Goal: Task Accomplishment & Management: Manage account settings

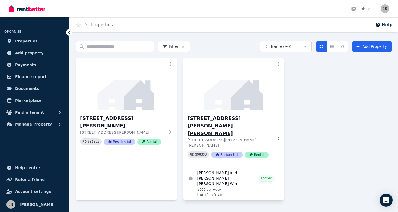
click at [233, 95] on img at bounding box center [234, 84] width 106 height 55
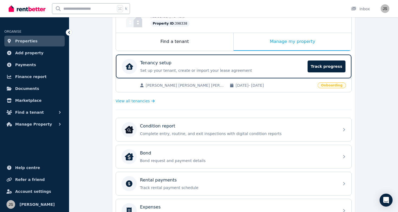
scroll to position [78, 0]
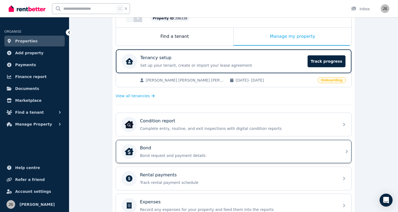
click at [218, 146] on div "Bond" at bounding box center [238, 148] width 196 height 6
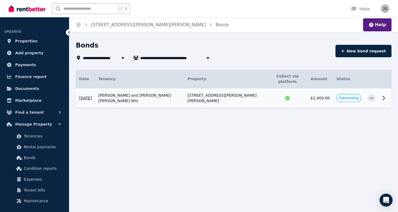
click at [381, 95] on icon at bounding box center [383, 98] width 6 height 6
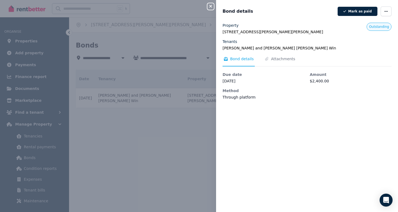
click at [142, 125] on div "Close panel Bond details [PERSON_NAME] as paid Property [STREET_ADDRESS][PERSON…" at bounding box center [199, 106] width 398 height 212
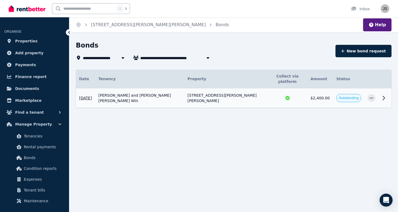
click at [382, 95] on icon at bounding box center [383, 98] width 6 height 6
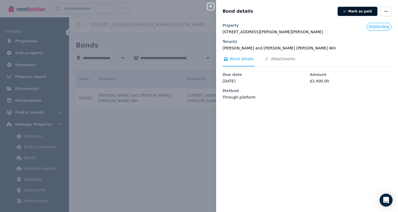
click at [361, 11] on button "Mark as paid" at bounding box center [358, 11] width 40 height 9
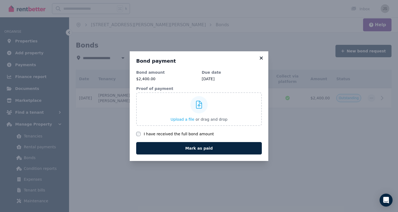
click at [261, 60] on icon at bounding box center [261, 58] width 5 height 5
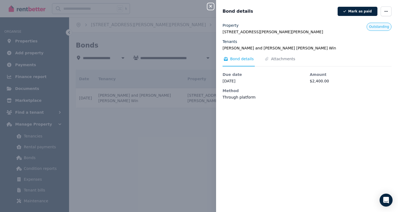
click at [211, 7] on icon "button" at bounding box center [210, 6] width 6 height 4
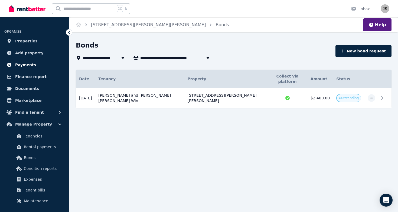
click at [22, 65] on span "Payments" at bounding box center [25, 65] width 21 height 6
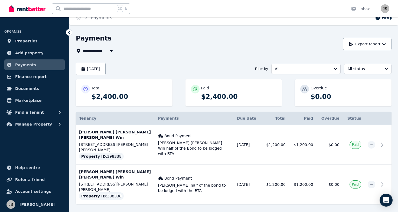
scroll to position [7, 0]
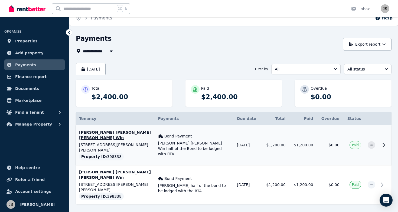
click at [384, 142] on icon at bounding box center [383, 145] width 6 height 6
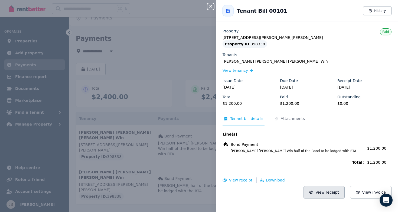
click at [340, 196] on button "View receipt" at bounding box center [323, 193] width 41 height 12
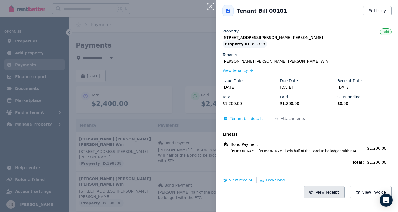
scroll to position [0, 0]
click at [188, 67] on div "Close panel Back to Tenant Bill 00101 History Property [STREET_ADDRESS][PERSON_…" at bounding box center [199, 106] width 398 height 212
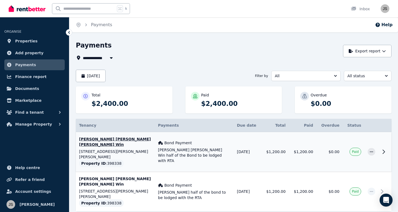
click at [380, 146] on td at bounding box center [384, 152] width 13 height 40
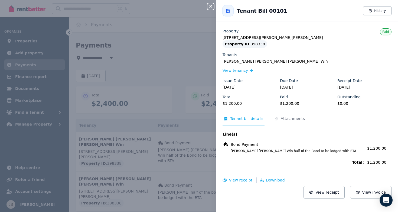
click at [267, 180] on span "Download" at bounding box center [275, 180] width 19 height 4
click at [185, 66] on div "Close panel Back to Tenant Bill 00101 History Property [STREET_ADDRESS][PERSON_…" at bounding box center [199, 106] width 398 height 212
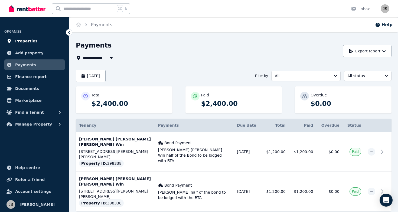
click at [37, 42] on link "Properties" at bounding box center [34, 41] width 60 height 11
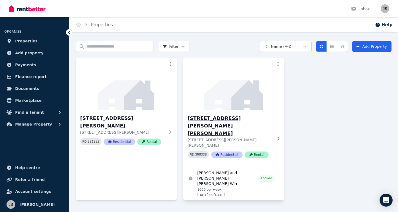
click at [221, 105] on img at bounding box center [234, 84] width 106 height 55
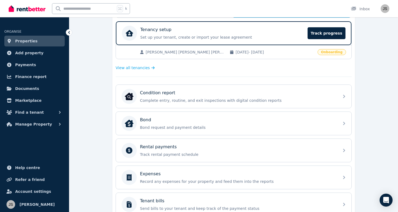
scroll to position [120, 0]
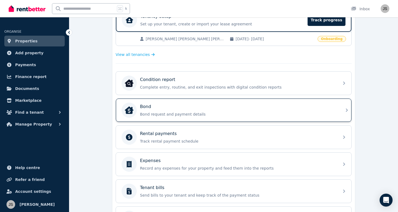
click at [250, 116] on p "Bond request and payment details" at bounding box center [238, 114] width 196 height 5
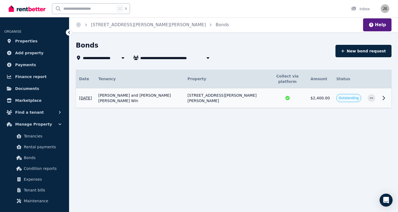
click at [384, 96] on icon at bounding box center [384, 98] width 2 height 4
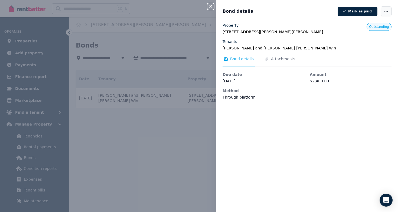
click at [384, 12] on icon "button" at bounding box center [386, 11] width 4 height 4
click at [365, 11] on button "Mark as paid" at bounding box center [358, 11] width 40 height 9
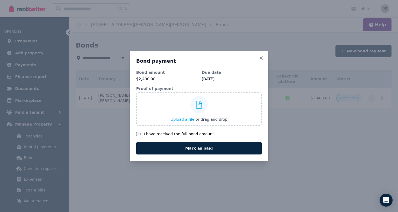
click at [229, 109] on label "Upload a file or drag and drop" at bounding box center [199, 110] width 126 height 34
click at [0, 0] on input "Upload a file or drag and drop" at bounding box center [0, 0] width 0 height 0
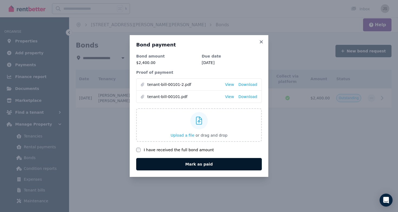
click at [182, 165] on button "Mark as paid" at bounding box center [199, 164] width 126 height 12
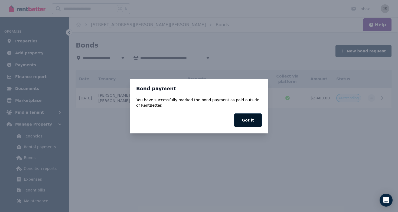
click at [249, 121] on button "Got it" at bounding box center [248, 121] width 28 height 14
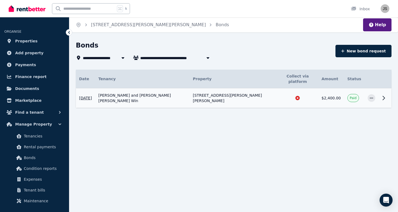
click at [381, 95] on icon at bounding box center [383, 98] width 6 height 6
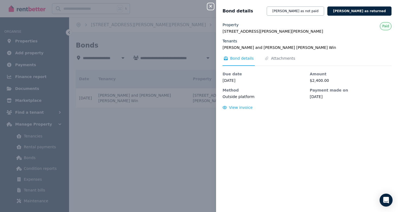
click at [211, 7] on icon "button" at bounding box center [210, 6] width 6 height 4
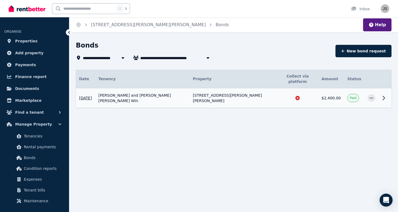
click at [295, 96] on icon at bounding box center [297, 98] width 4 height 4
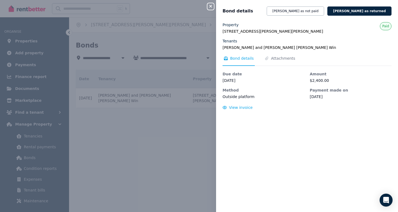
click at [212, 6] on icon "button" at bounding box center [210, 6] width 6 height 4
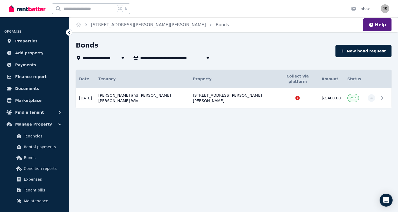
click at [388, 25] on div "Help" at bounding box center [377, 25] width 22 height 10
click at [373, 26] on icon "button" at bounding box center [371, 25] width 4 height 4
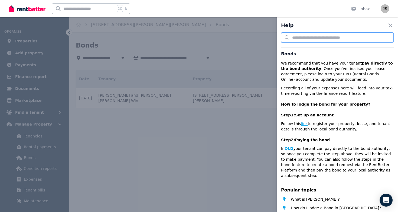
click at [329, 37] on input "text" at bounding box center [337, 37] width 113 height 10
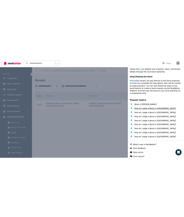
scroll to position [102, 0]
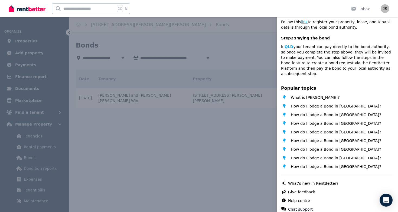
click at [235, 66] on div "Help Close panel Bonds We recommend that you have your tenant pay directly to t…" at bounding box center [199, 106] width 398 height 212
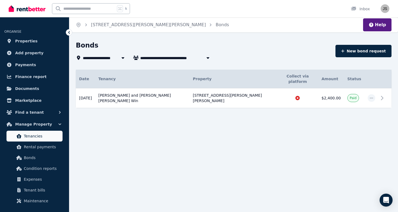
click at [32, 136] on span "Tenancies" at bounding box center [42, 136] width 37 height 6
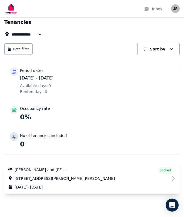
scroll to position [14, 0]
click at [37, 168] on link "View property details" at bounding box center [92, 177] width 176 height 31
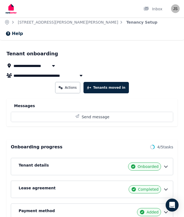
click at [38, 158] on div "Tenant details Onboarded" at bounding box center [92, 166] width 163 height 17
click at [38, 162] on div "Tenant details Onboarded" at bounding box center [92, 166] width 163 height 17
click at [38, 162] on h5 "Tenant details" at bounding box center [34, 164] width 30 height 5
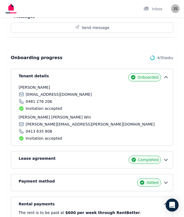
scroll to position [97, 0]
